Goal: Find contact information: Find contact information

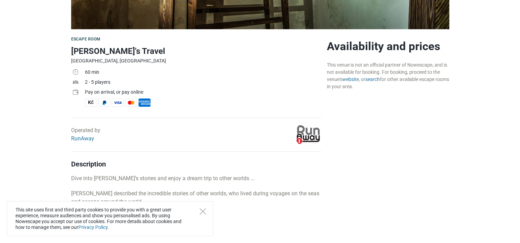
scroll to position [180, 0]
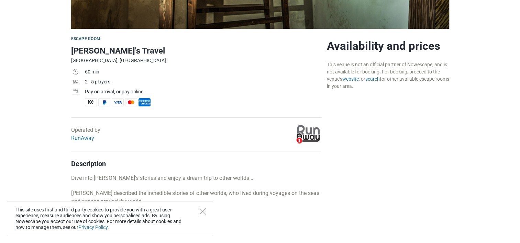
click at [308, 135] on img at bounding box center [308, 134] width 26 height 26
click at [88, 140] on link "RunAway" at bounding box center [82, 138] width 23 height 7
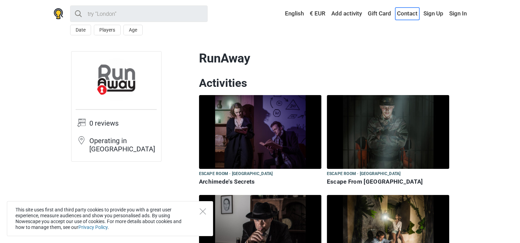
click at [408, 15] on link "Contact" at bounding box center [407, 14] width 24 height 12
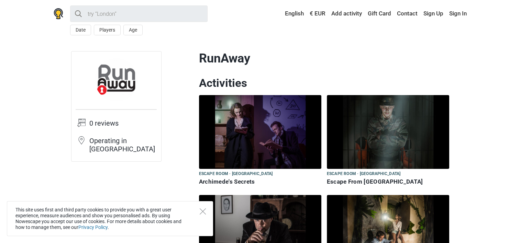
drag, startPoint x: 143, startPoint y: 89, endPoint x: 96, endPoint y: 70, distance: 50.9
click at [96, 70] on div at bounding box center [116, 77] width 90 height 50
drag, startPoint x: 96, startPoint y: 70, endPoint x: 110, endPoint y: 77, distance: 15.8
click at [110, 77] on img at bounding box center [116, 79] width 43 height 43
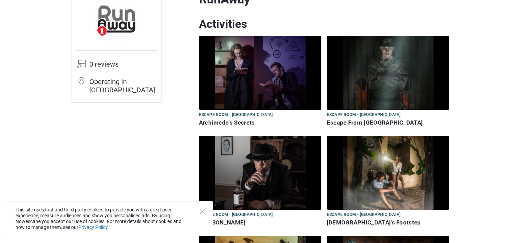
scroll to position [59, 0]
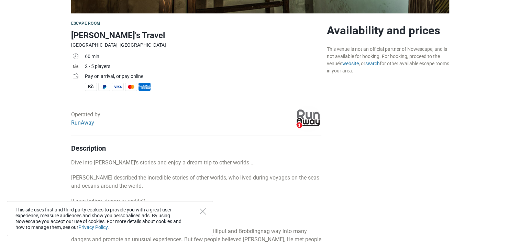
scroll to position [199, 0]
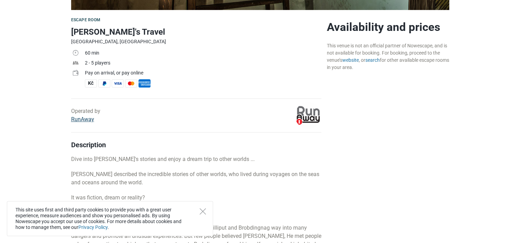
click at [86, 116] on link "RunAway" at bounding box center [82, 119] width 23 height 7
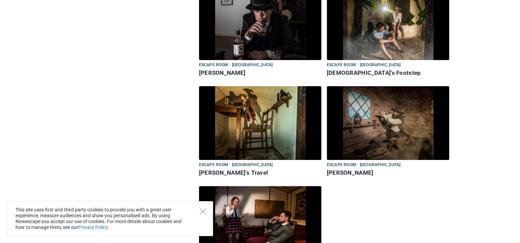
scroll to position [209, 0]
click at [262, 126] on img at bounding box center [260, 123] width 122 height 74
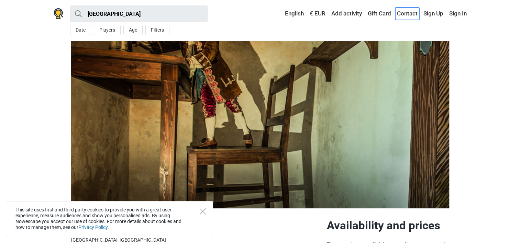
click at [409, 12] on link "Contact" at bounding box center [407, 14] width 24 height 12
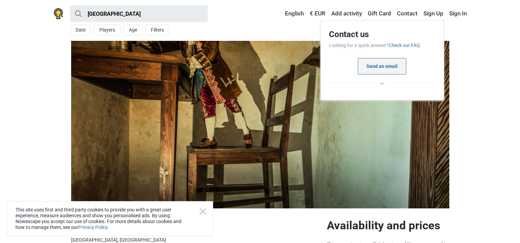
click at [367, 65] on button "Send an email" at bounding box center [382, 66] width 48 height 16
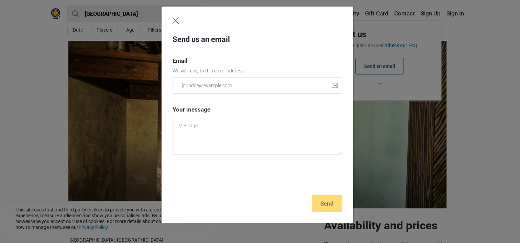
click at [174, 21] on img "Close" at bounding box center [175, 21] width 6 height 6
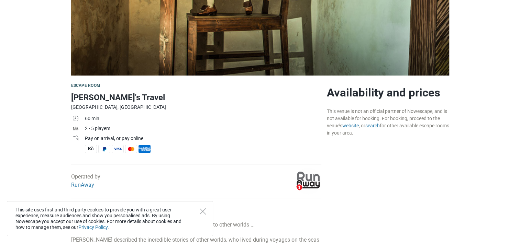
scroll to position [133, 0]
